Goal: Transaction & Acquisition: Purchase product/service

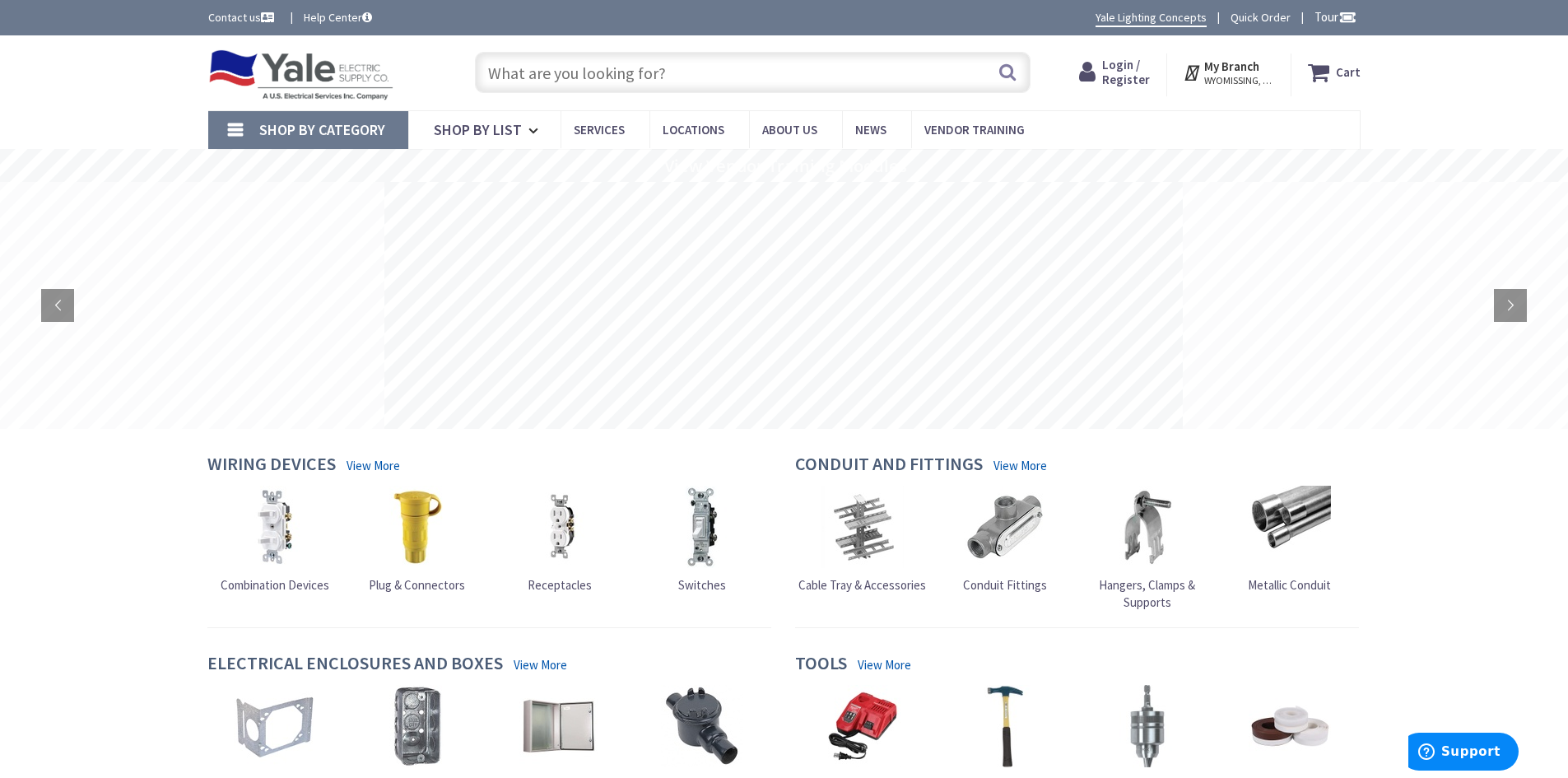
type input "3/0 XHHW-2 RED STR ALUM"
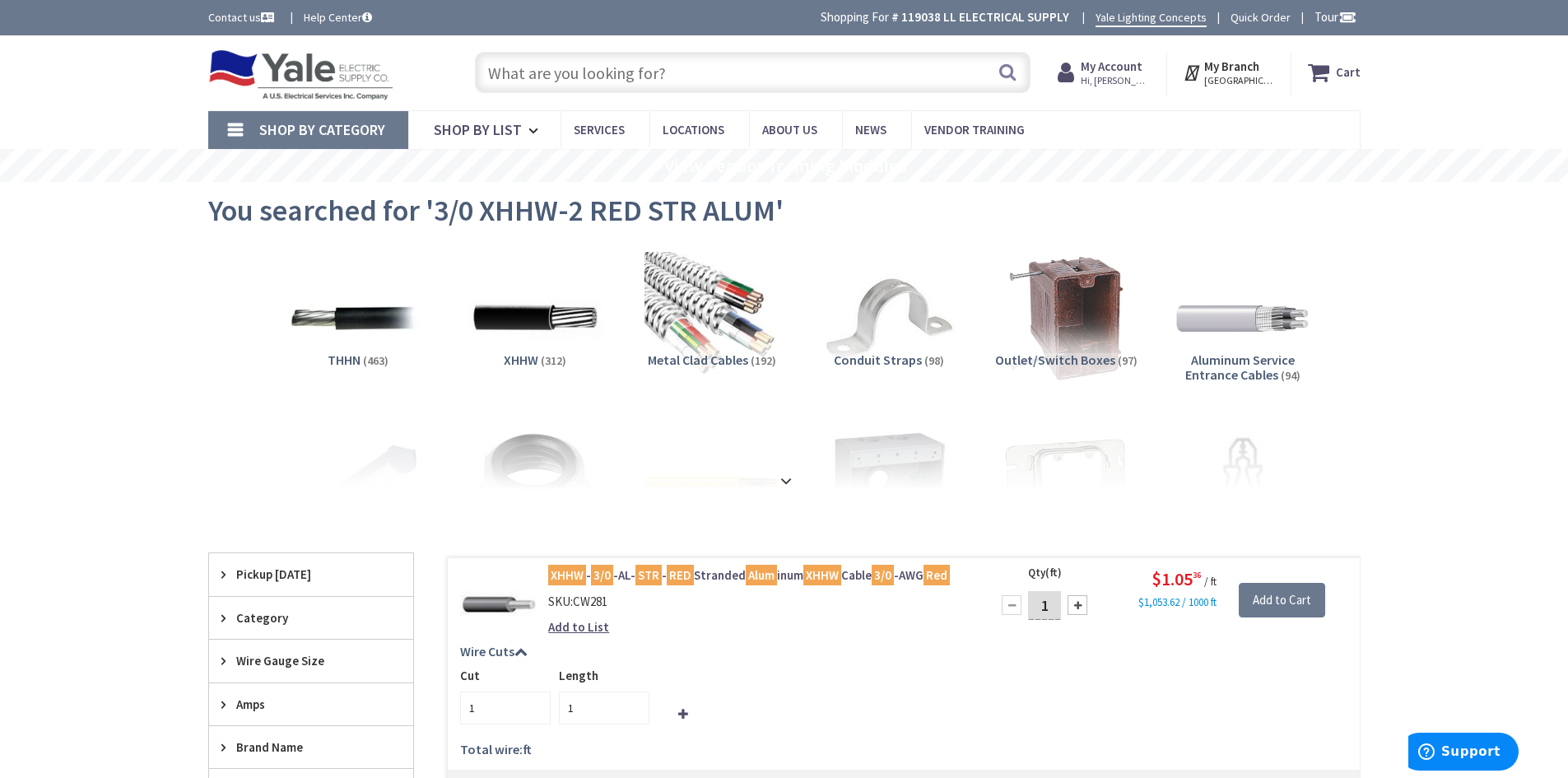
click at [523, 74] on input "text" at bounding box center [752, 72] width 556 height 41
paste input "3/0 XHHW-2 BLACK STR ALUM"
type input "3/0 XHHW-2 BLACK STR ALUM"
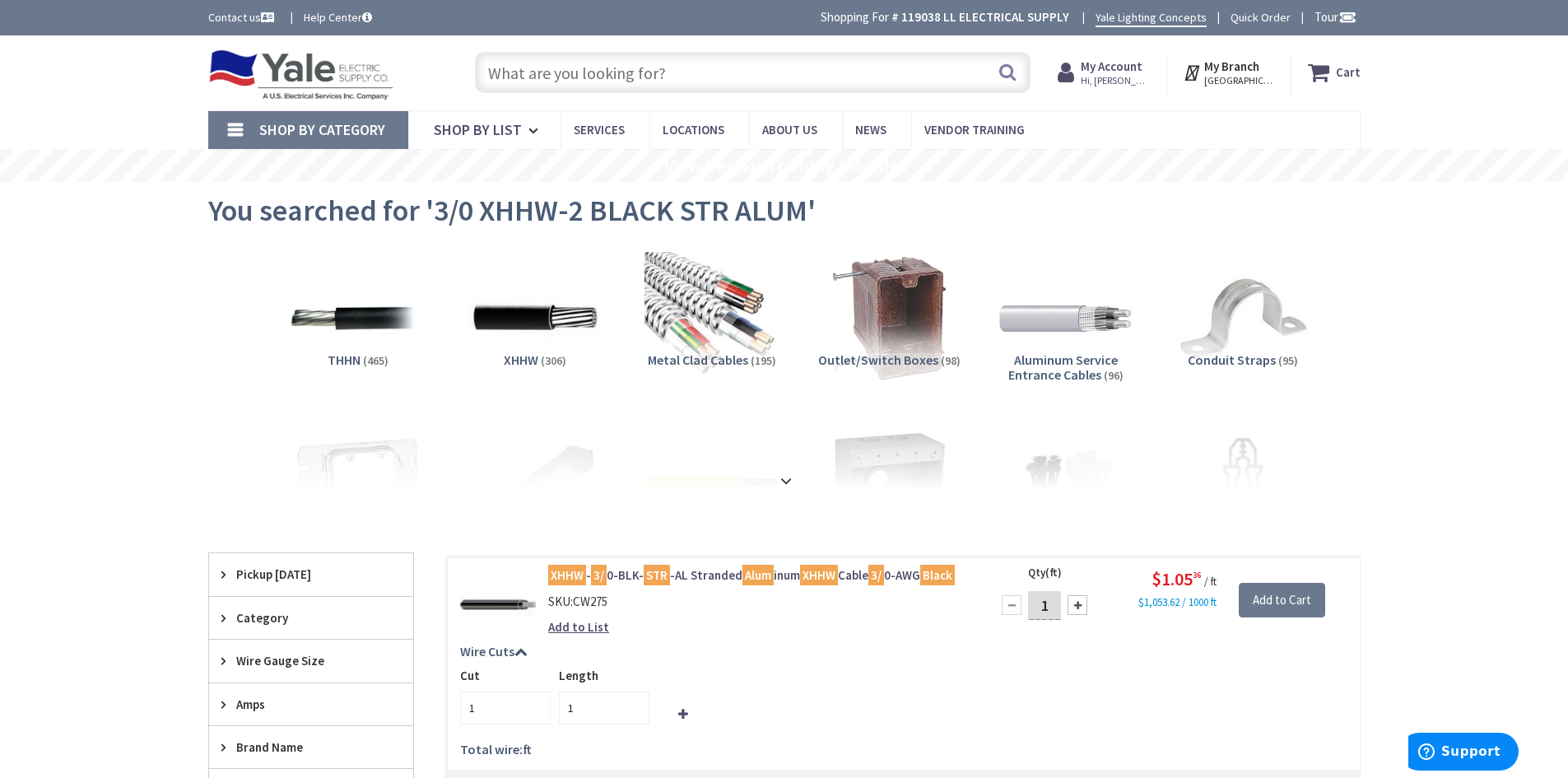
click at [532, 72] on input "text" at bounding box center [752, 72] width 556 height 41
paste input "4 XHHW-2 GREEN STR ALUM"
type input "4 XHHW-2 GREEN STR ALUM"
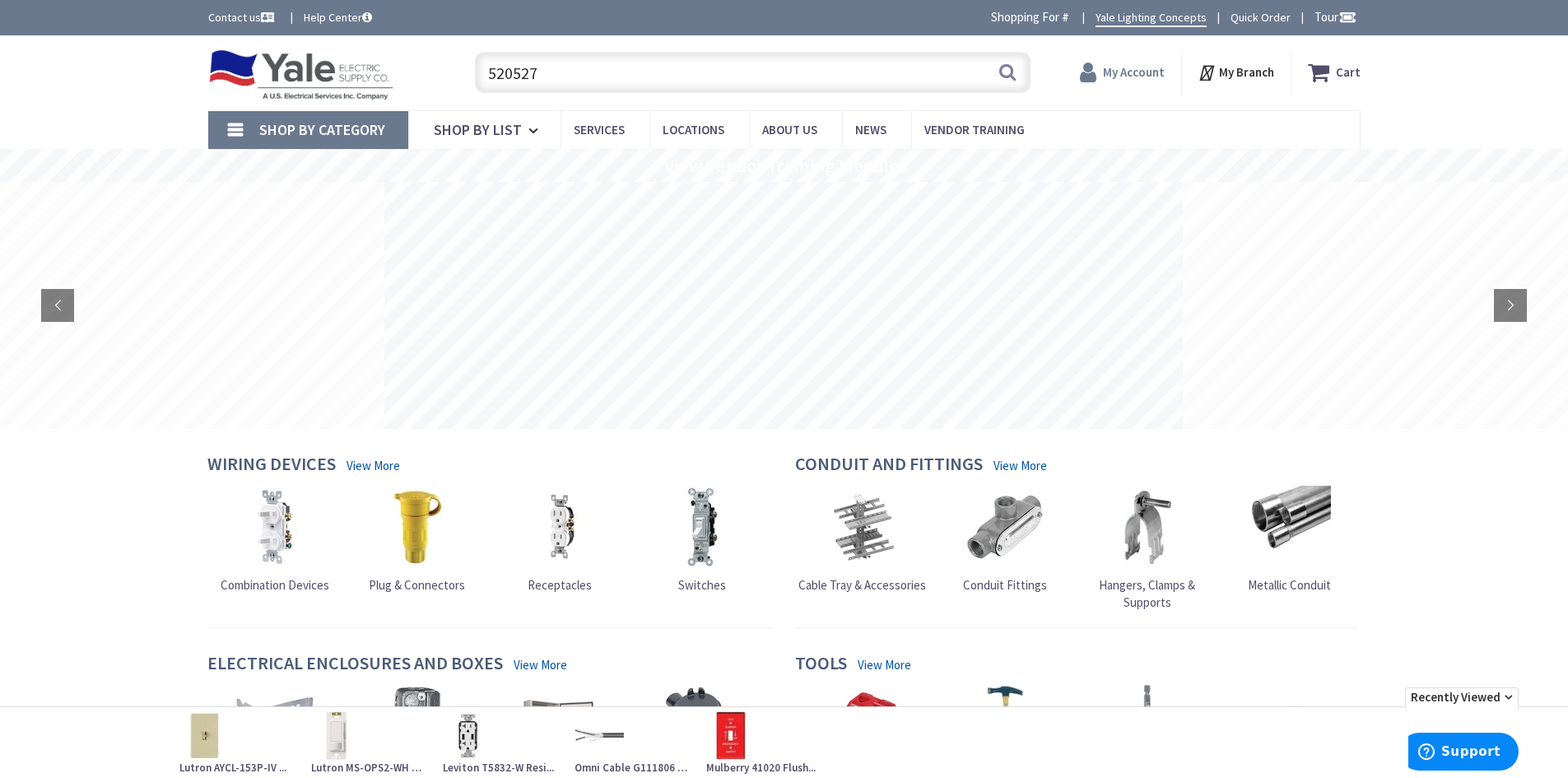
type input "520527"
click at [1147, 77] on strong "My Account" at bounding box center [1133, 72] width 62 height 16
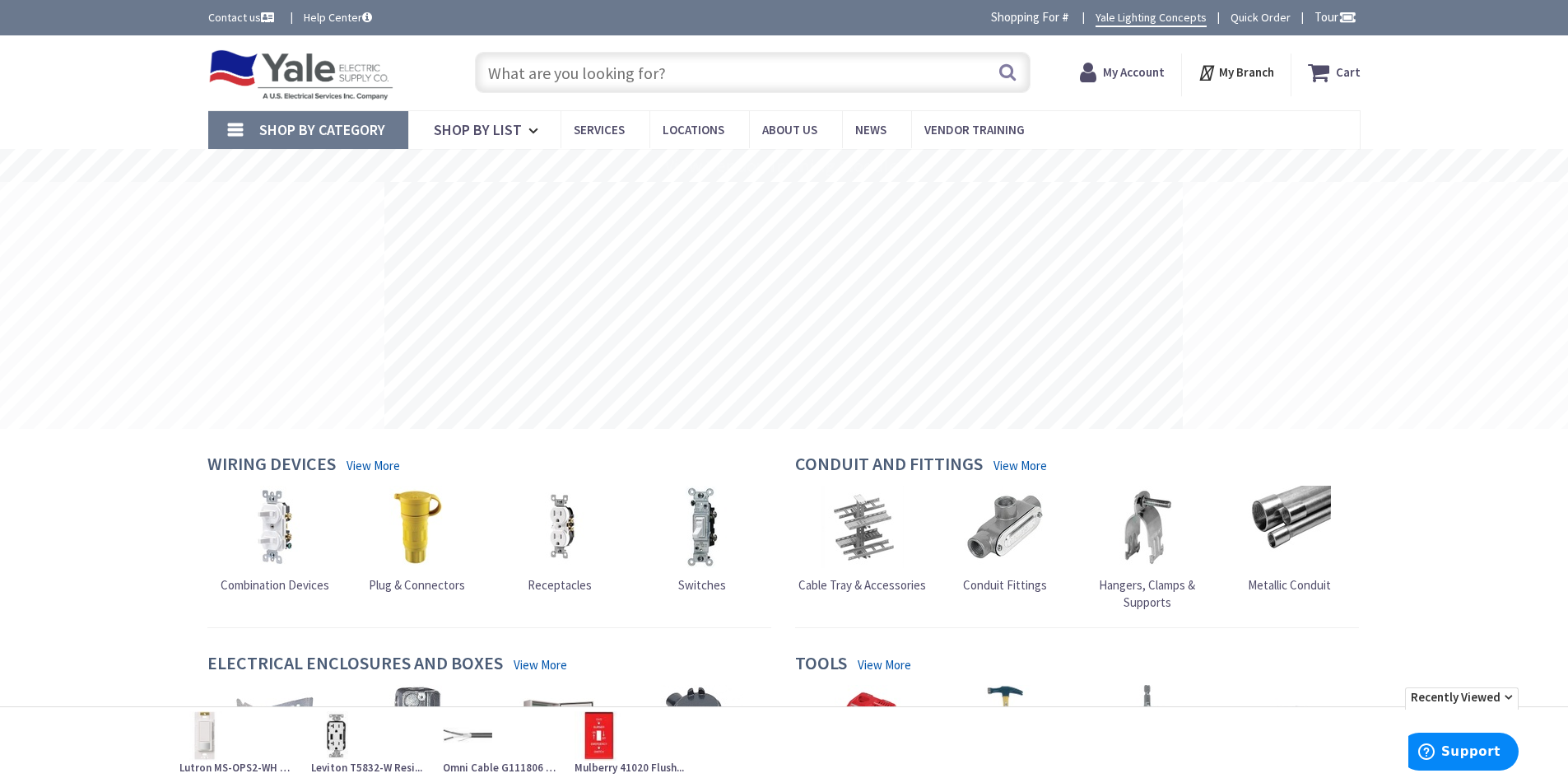
click at [528, 66] on input "text" at bounding box center [752, 72] width 556 height 41
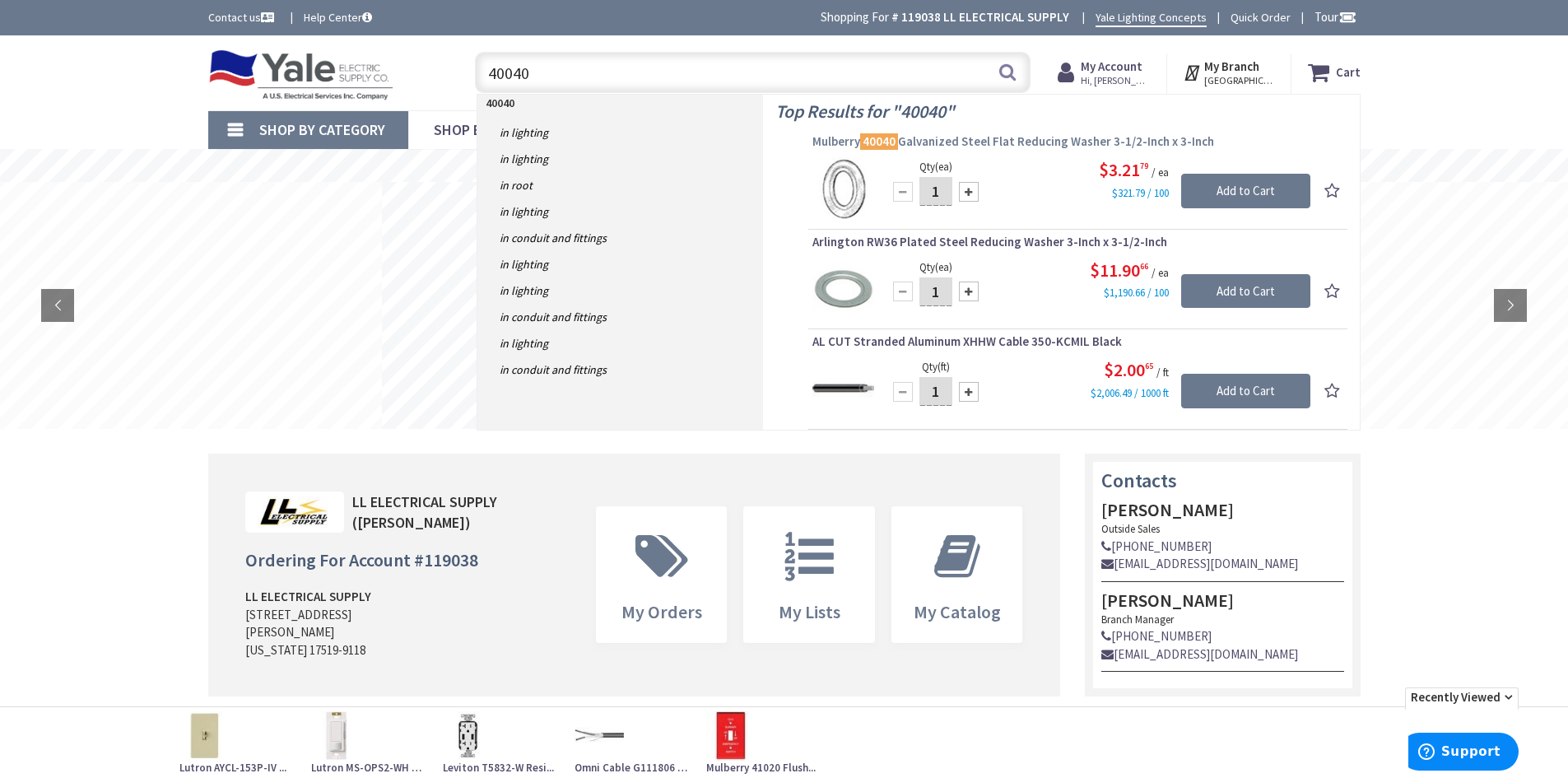
type input "40040"
click at [940, 142] on span "Mulberry 40040 Galvanized Steel Flat Reducing Washer 3-1/2-Inch x 3-Inch" at bounding box center [1078, 141] width 532 height 16
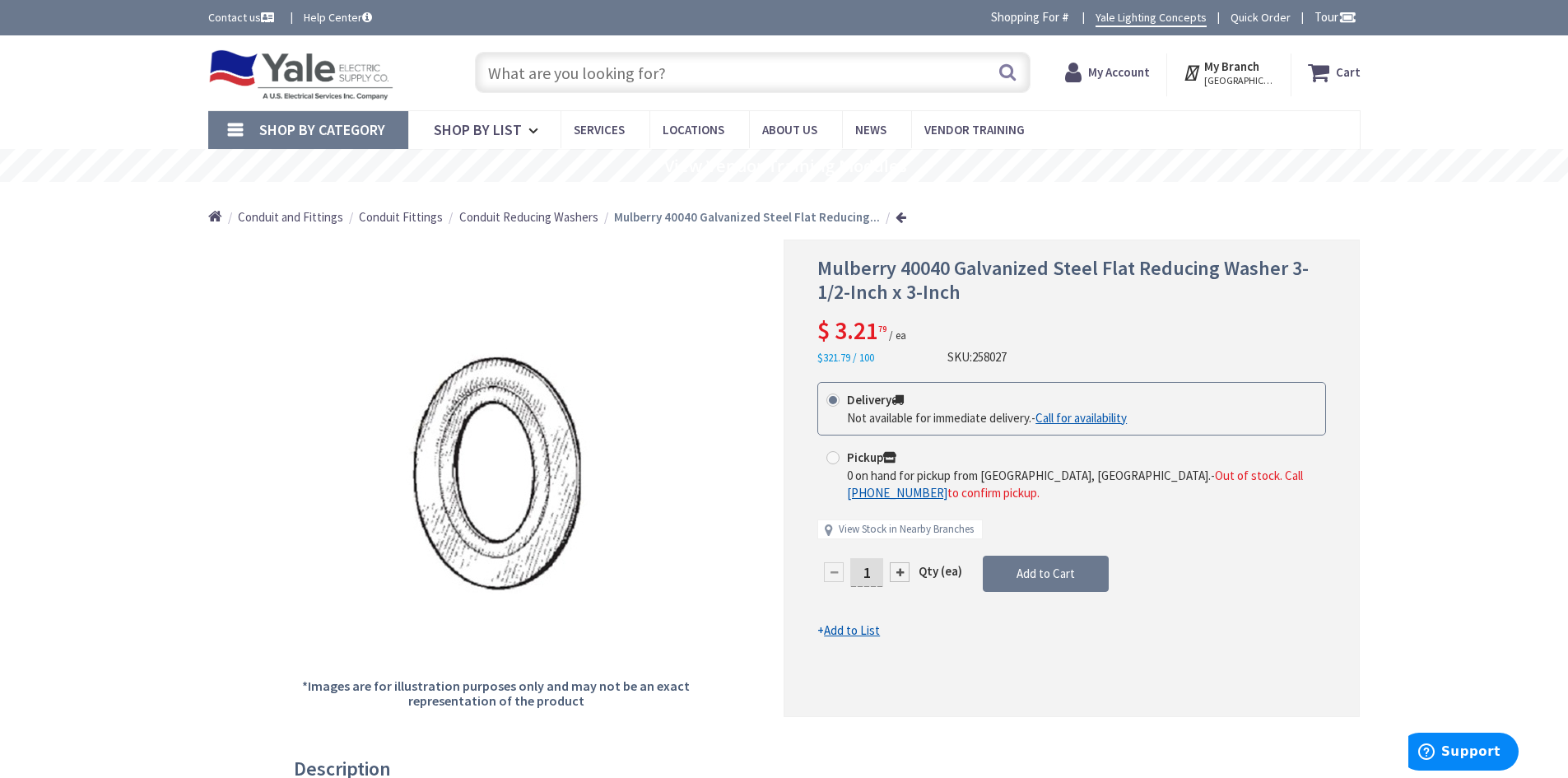
click at [1109, 72] on strong "My Account" at bounding box center [1119, 72] width 62 height 16
